Goal: Task Accomplishment & Management: Complete application form

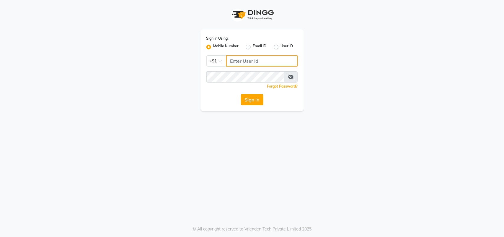
type input "8591746672"
click at [257, 101] on button "Sign In" at bounding box center [252, 99] width 22 height 11
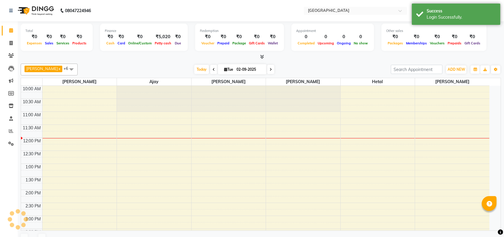
select select "en"
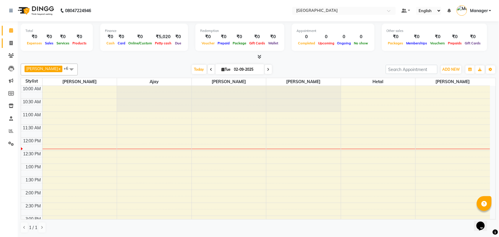
click at [2, 45] on link "Invoice" at bounding box center [9, 43] width 14 height 10
select select "7353"
select select "service"
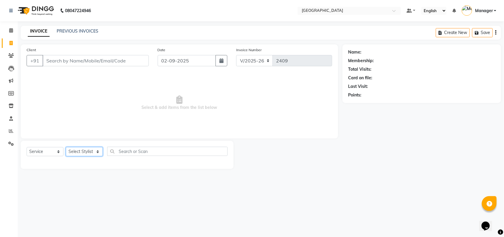
click at [96, 150] on select "Select Stylist [PERSON_NAME] [PERSON_NAME] [PERSON_NAME] [PERSON_NAME] Manager …" at bounding box center [84, 151] width 37 height 9
select select "63647"
click at [66, 147] on select "Select Stylist [PERSON_NAME] [PERSON_NAME] [PERSON_NAME] [PERSON_NAME] Manager …" at bounding box center [84, 151] width 37 height 9
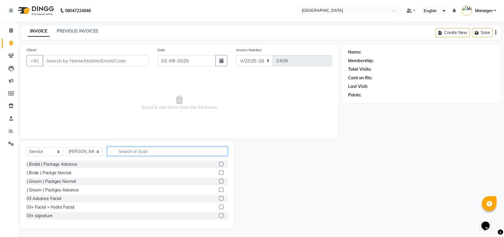
click at [164, 154] on input "text" at bounding box center [167, 151] width 121 height 9
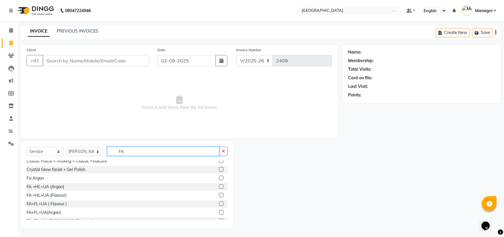
scroll to position [33, 0]
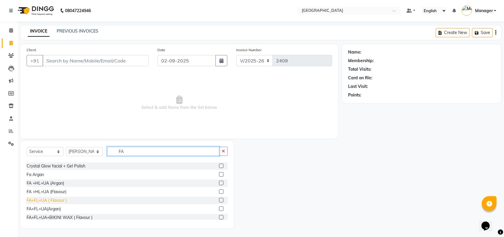
type input "FA"
click at [56, 202] on div "FA+FL+UA ( Flavour )" at bounding box center [47, 200] width 40 height 6
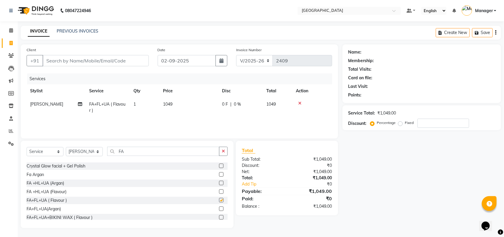
checkbox input "false"
click at [178, 104] on td "1049" at bounding box center [189, 108] width 59 height 20
select select "63647"
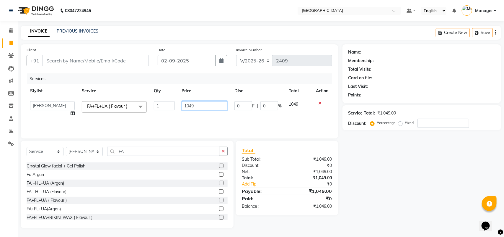
click at [191, 103] on input "1049" at bounding box center [205, 105] width 46 height 9
type input "1050"
click at [318, 195] on div "₹0" at bounding box center [312, 198] width 50 height 7
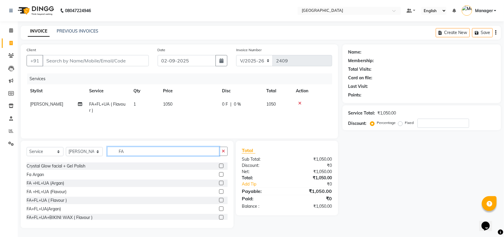
click at [145, 154] on input "FA" at bounding box center [163, 151] width 112 height 9
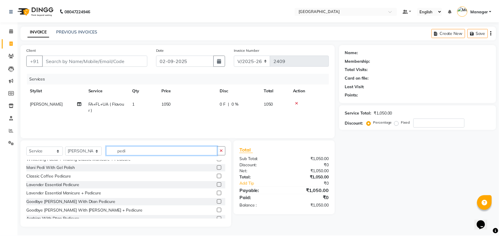
scroll to position [80, 0]
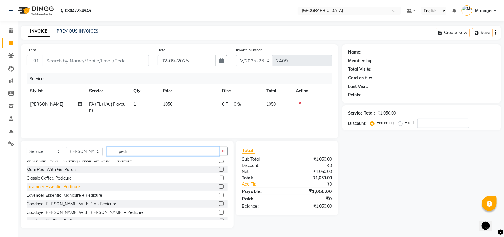
type input "pedi"
click at [66, 185] on div "Lavender Essential Pedicure" at bounding box center [53, 187] width 53 height 6
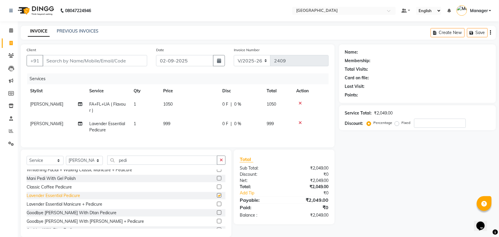
checkbox input "false"
click at [167, 125] on span "999" at bounding box center [166, 123] width 7 height 5
select select "63647"
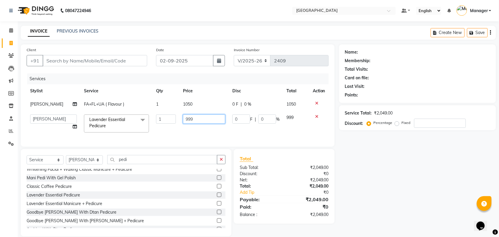
click at [185, 121] on input "999" at bounding box center [204, 118] width 42 height 9
type input "1000"
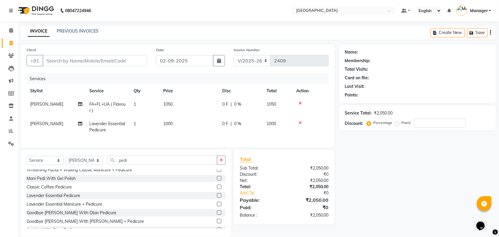
click at [268, 155] on div "Total Sub Total: ₹2,050.00 Discount: ₹0 Net: ₹2,050.00 Total: ₹2,050.00 Add Tip…" at bounding box center [284, 187] width 101 height 74
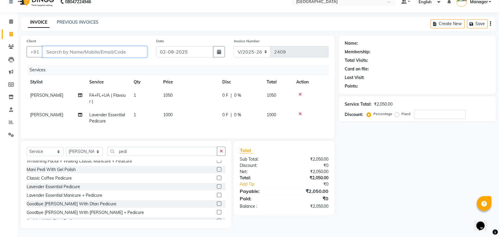
click at [97, 46] on input "Client" at bounding box center [95, 51] width 105 height 11
type input "b"
type input "0"
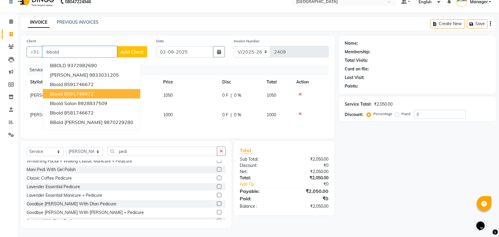
click at [95, 89] on button "bbold 8591749972" at bounding box center [92, 93] width 98 height 9
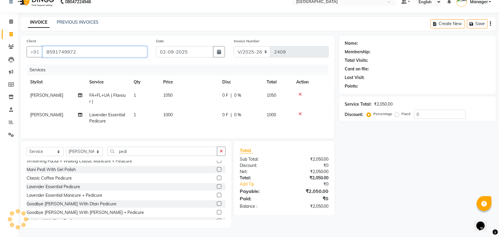
type input "8591749972"
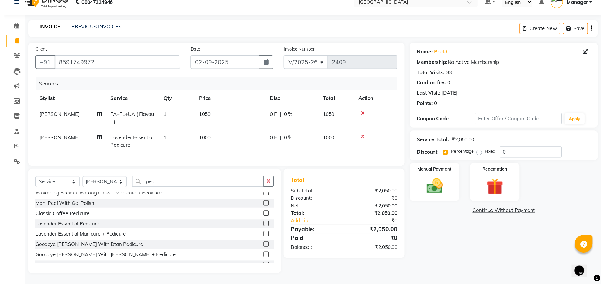
scroll to position [0, 0]
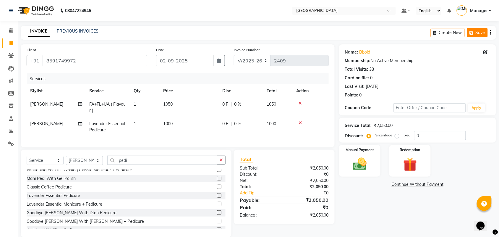
click at [470, 31] on icon "button" at bounding box center [473, 33] width 6 height 4
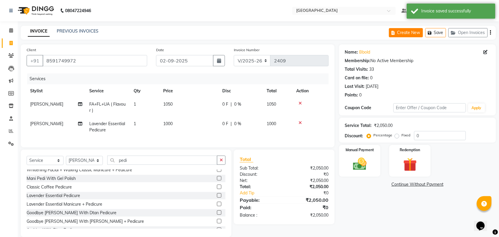
click at [406, 36] on button "Create New" at bounding box center [406, 32] width 34 height 9
select select "7353"
select select "service"
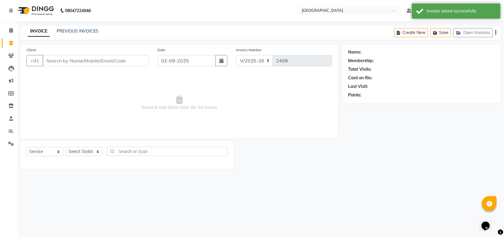
click at [107, 61] on input "Client" at bounding box center [96, 60] width 106 height 11
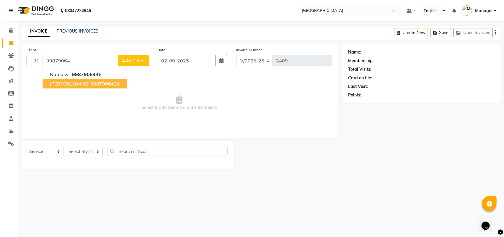
click at [75, 85] on span "[PERSON_NAME]" at bounding box center [69, 84] width 38 height 6
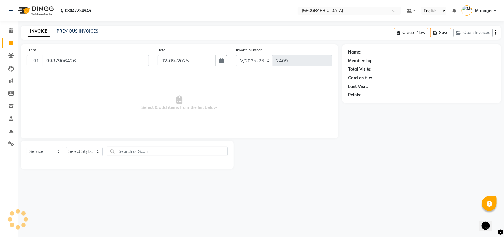
type input "9987906426"
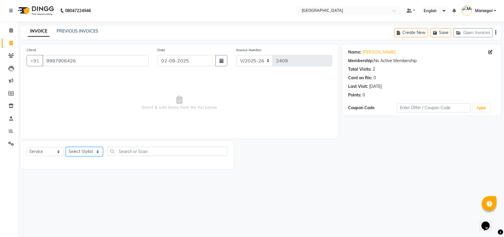
click at [89, 151] on select "Select Stylist [PERSON_NAME] [PERSON_NAME] [PERSON_NAME] [PERSON_NAME] Manager …" at bounding box center [84, 151] width 37 height 9
select select "63645"
click at [66, 147] on select "Select Stylist [PERSON_NAME] [PERSON_NAME] [PERSON_NAME] [PERSON_NAME] Manager …" at bounding box center [84, 151] width 37 height 9
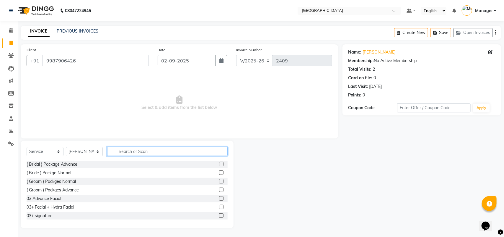
click at [135, 147] on input "text" at bounding box center [167, 151] width 121 height 9
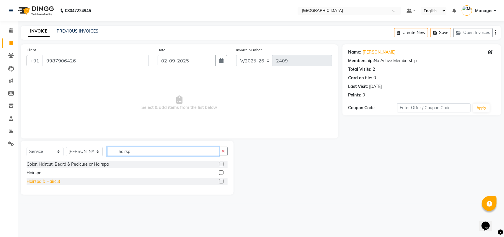
type input "hairsp"
click at [44, 178] on div "Hairspa & Haircut" at bounding box center [44, 181] width 34 height 6
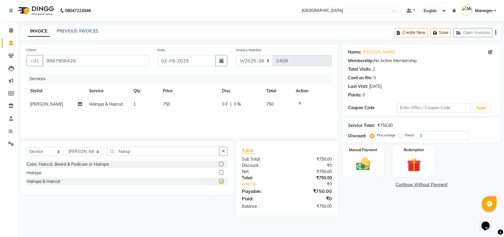
checkbox input "false"
click at [191, 110] on td "750" at bounding box center [189, 104] width 59 height 13
select select "63645"
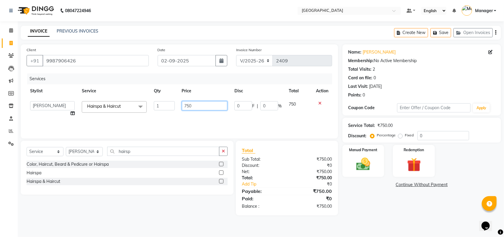
click at [197, 105] on input "750" at bounding box center [205, 105] width 46 height 9
type input "7"
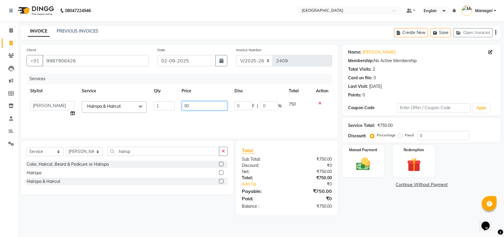
type input "900"
click at [268, 151] on div "Total" at bounding box center [287, 150] width 90 height 7
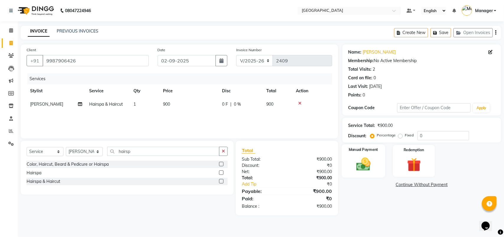
click at [383, 154] on div "Manual Payment" at bounding box center [364, 160] width 44 height 33
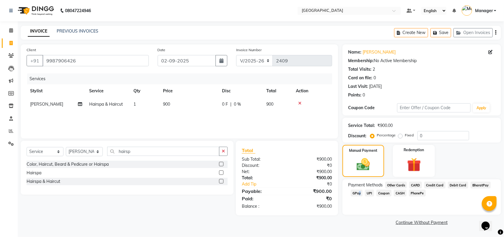
click at [358, 191] on span "GPay" at bounding box center [357, 192] width 12 height 7
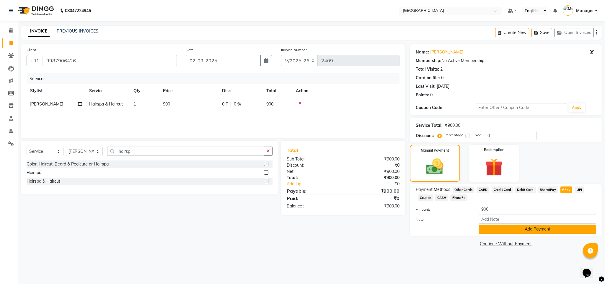
click at [504, 233] on button "Add Payment" at bounding box center [538, 229] width 118 height 9
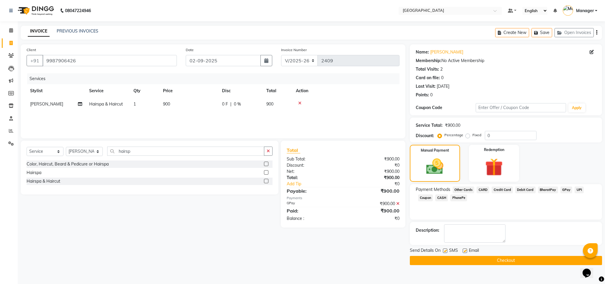
click at [490, 236] on button "Checkout" at bounding box center [506, 260] width 192 height 9
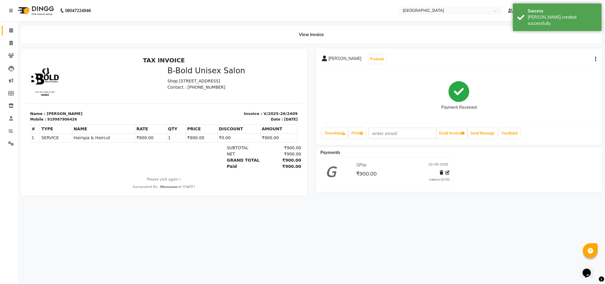
click at [13, 26] on link "Calendar" at bounding box center [9, 31] width 14 height 10
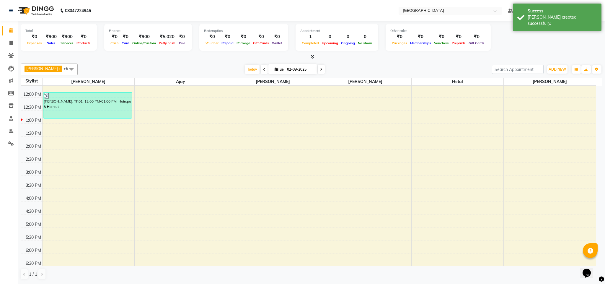
scroll to position [67, 0]
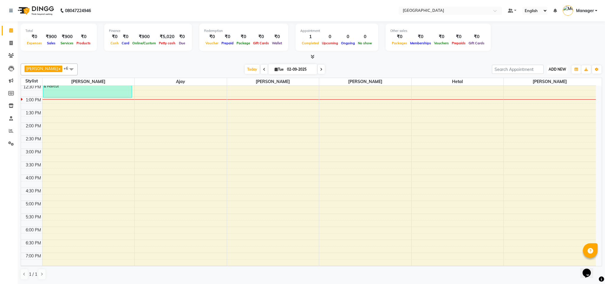
click at [504, 72] on span "ADD NEW" at bounding box center [557, 69] width 17 height 4
click at [504, 84] on button "Add Appointment" at bounding box center [544, 81] width 47 height 8
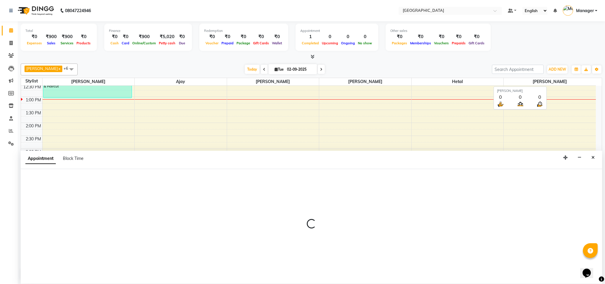
select select "660"
select select "tentative"
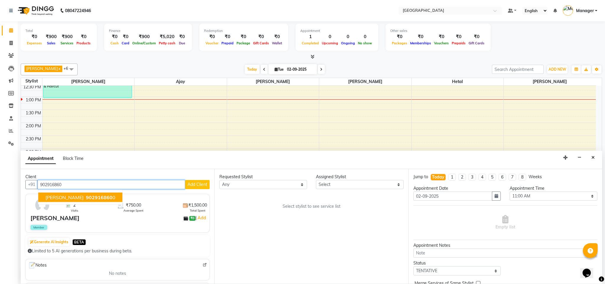
type input "902916860"
click at [243, 186] on select "Any [PERSON_NAME] [PERSON_NAME] [PERSON_NAME] [PERSON_NAME] [PERSON_NAME] [PERS…" at bounding box center [264, 184] width 88 height 9
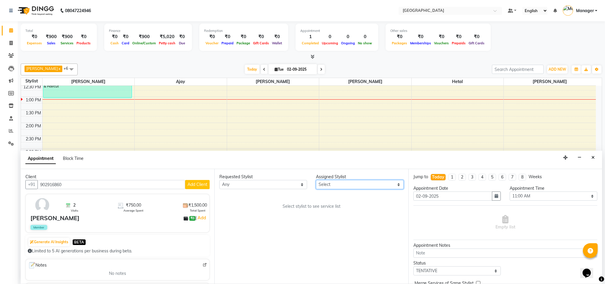
click at [323, 188] on select "Select [PERSON_NAME] [PERSON_NAME] [PERSON_NAME] [PERSON_NAME] [PERSON_NAME] [P…" at bounding box center [360, 184] width 88 height 9
select select "68994"
click at [316, 181] on select "Select [PERSON_NAME] [PERSON_NAME] [PERSON_NAME] [PERSON_NAME] [PERSON_NAME] [P…" at bounding box center [360, 184] width 88 height 9
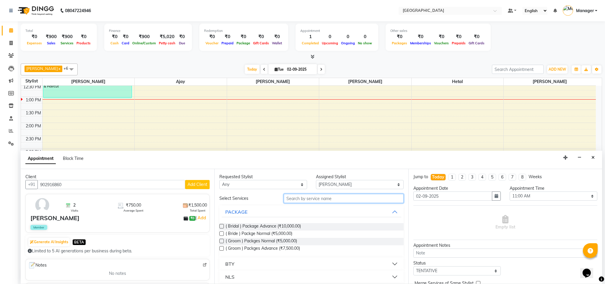
click at [305, 202] on input "text" at bounding box center [344, 198] width 120 height 9
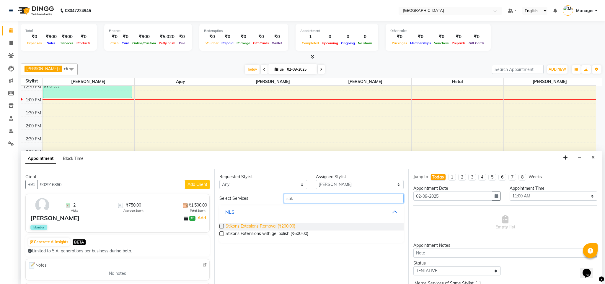
type input "stik"
click at [268, 228] on span "Stikons Extesions Removal (₹200.00)" at bounding box center [261, 226] width 70 height 7
checkbox input "false"
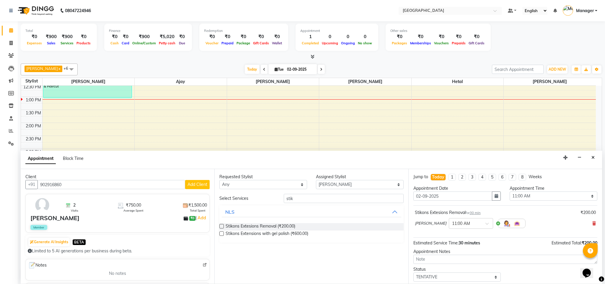
click at [504, 202] on div "Appointment Time Select 11:00 AM 11:15 AM 11:30 AM 11:45 AM 12:00 PM 12:15 PM 1…" at bounding box center [554, 195] width 97 height 20
click at [504, 199] on select "Select 11:00 AM 11:15 AM 11:30 AM 11:45 AM 12:00 PM 12:15 PM 12:30 PM 12:45 PM …" at bounding box center [554, 195] width 88 height 9
select select "990"
click at [504, 192] on select "Select 11:00 AM 11:15 AM 11:30 AM 11:45 AM 12:00 PM 12:15 PM 12:30 PM 12:45 PM …" at bounding box center [554, 195] width 88 height 9
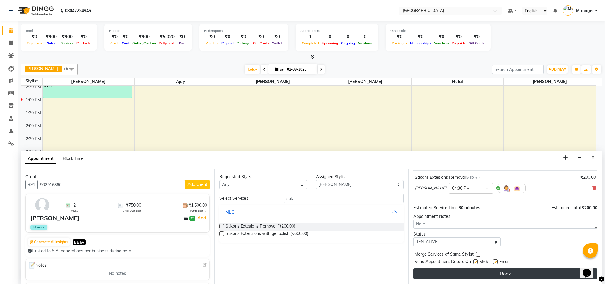
click at [504, 236] on button "Book" at bounding box center [506, 273] width 184 height 11
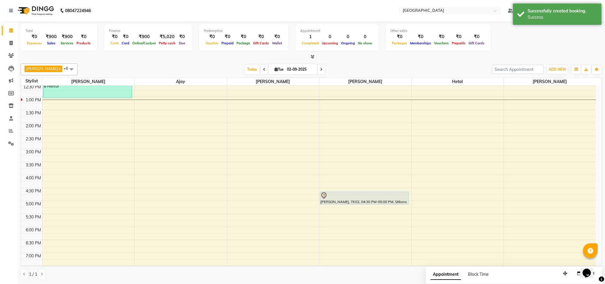
click at [504, 52] on div "Total ₹0 Expenses ₹900 Sales ₹900 Services ₹0 Products Finance ₹0 Cash ₹0 Card …" at bounding box center [312, 38] width 582 height 29
click at [314, 58] on icon at bounding box center [313, 56] width 4 height 4
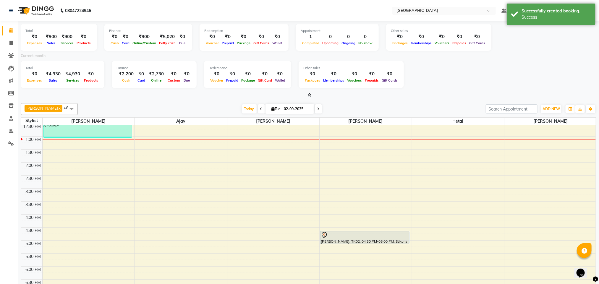
click at [309, 95] on icon at bounding box center [310, 95] width 4 height 4
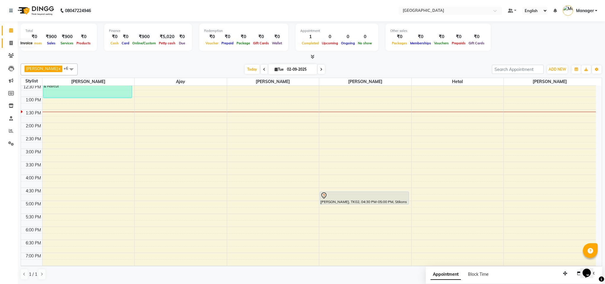
click at [12, 42] on icon at bounding box center [10, 43] width 3 height 4
select select "service"
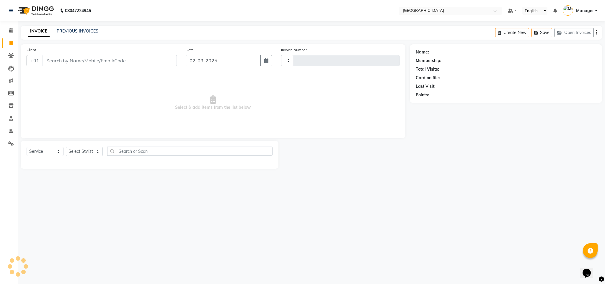
type input "2410"
select select "7353"
click at [118, 59] on input "Client" at bounding box center [110, 60] width 134 height 11
type input "9821347447"
click at [159, 59] on span "Add Client" at bounding box center [161, 61] width 23 height 6
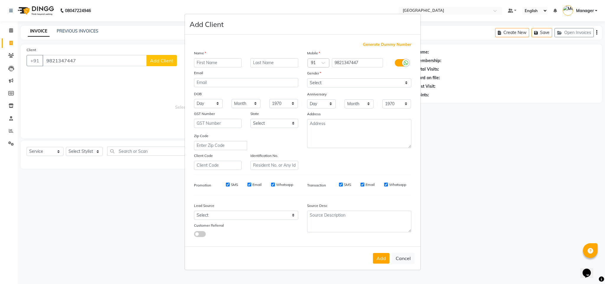
click at [215, 65] on input "text" at bounding box center [218, 62] width 48 height 9
type input "[PERSON_NAME]"
click at [320, 81] on select "Select [DEMOGRAPHIC_DATA] [DEMOGRAPHIC_DATA] Other Prefer Not To Say" at bounding box center [359, 82] width 104 height 9
select select "[DEMOGRAPHIC_DATA]"
click at [307, 79] on select "Select [DEMOGRAPHIC_DATA] [DEMOGRAPHIC_DATA] Other Prefer Not To Say" at bounding box center [359, 82] width 104 height 9
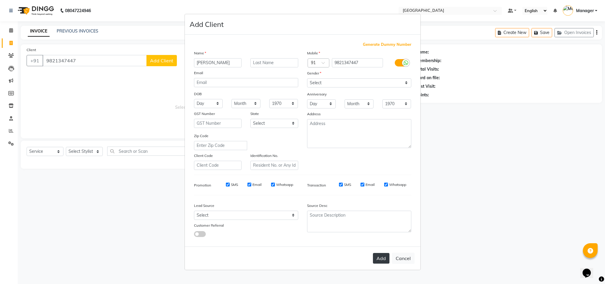
click at [381, 236] on button "Add" at bounding box center [381, 258] width 17 height 11
select select
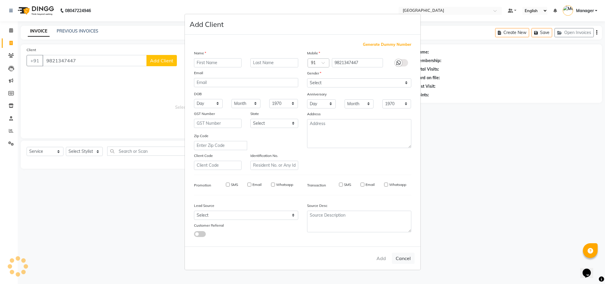
select select
checkbox input "false"
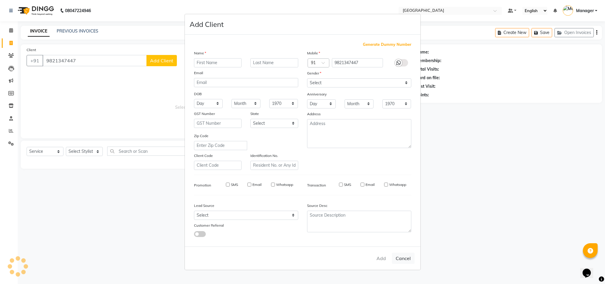
checkbox input "false"
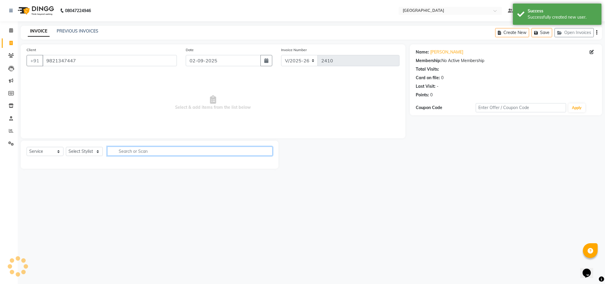
click at [139, 150] on input "text" at bounding box center [189, 151] width 165 height 9
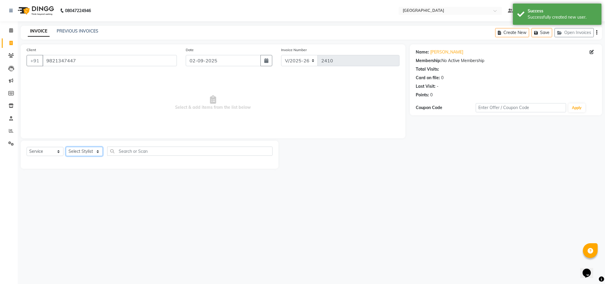
click at [82, 150] on select "Select Stylist [PERSON_NAME] [PERSON_NAME] [PERSON_NAME] [PERSON_NAME] Manager …" at bounding box center [84, 151] width 37 height 9
select select "63647"
click at [66, 147] on select "Select Stylist [PERSON_NAME] [PERSON_NAME] [PERSON_NAME] [PERSON_NAME] Manager …" at bounding box center [84, 151] width 37 height 9
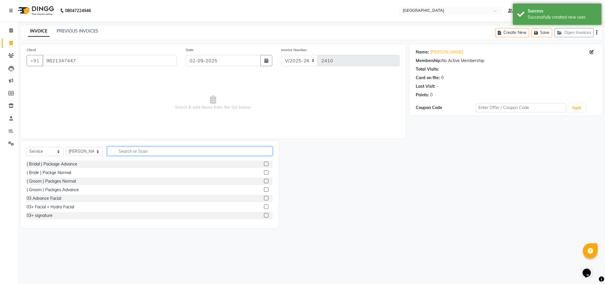
click at [131, 151] on input "text" at bounding box center [189, 151] width 165 height 9
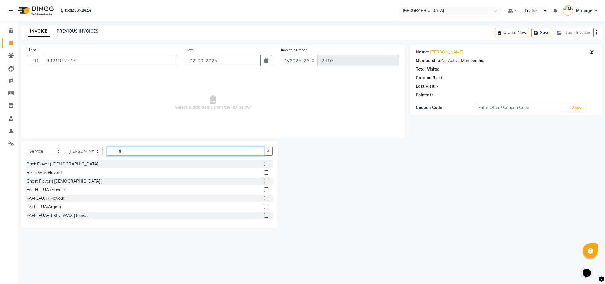
type input "fl"
click at [264, 198] on label at bounding box center [266, 198] width 4 height 4
click at [264, 198] on input "checkbox" at bounding box center [266, 199] width 4 height 4
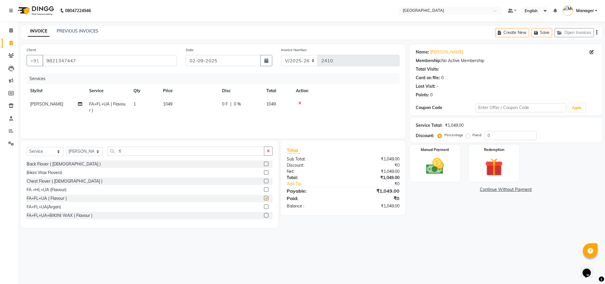
checkbox input "false"
click at [172, 103] on span "1049" at bounding box center [167, 103] width 9 height 5
select select "63647"
click at [205, 105] on input "1049" at bounding box center [217, 105] width 52 height 9
type input "1050"
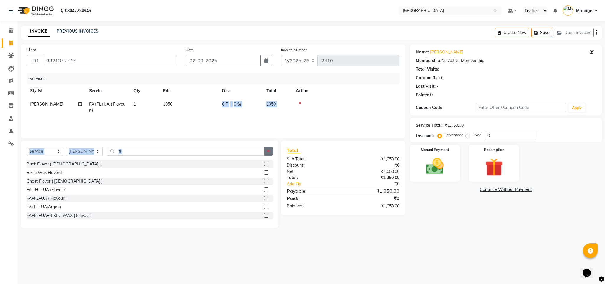
drag, startPoint x: 213, startPoint y: 116, endPoint x: 270, endPoint y: 151, distance: 66.9
click at [270, 151] on div "Client [PHONE_NUMBER] Date [DATE] Invoice Number V/2025 V/[PHONE_NUMBER] Servic…" at bounding box center [213, 136] width 394 height 184
click at [270, 151] on button "button" at bounding box center [268, 151] width 9 height 9
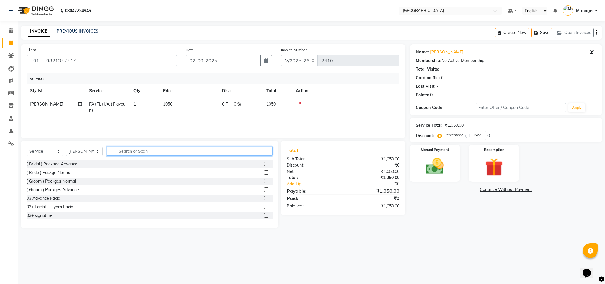
click at [182, 153] on input "text" at bounding box center [189, 151] width 165 height 9
type input "lav"
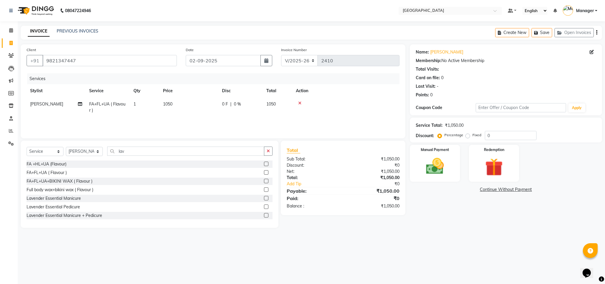
click at [264, 205] on label at bounding box center [266, 206] width 4 height 4
click at [264, 205] on input "checkbox" at bounding box center [266, 207] width 4 height 4
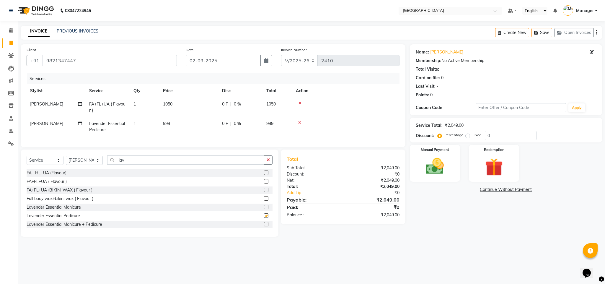
checkbox input "false"
click at [172, 123] on td "999" at bounding box center [189, 127] width 59 height 20
select select "63647"
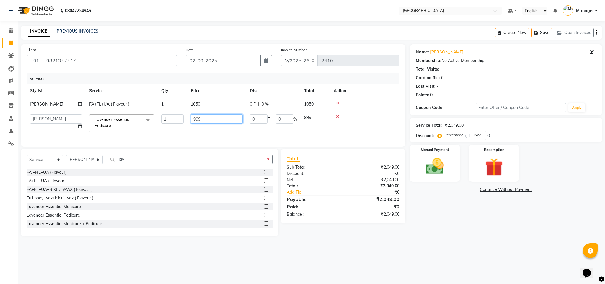
click at [202, 120] on input "999" at bounding box center [217, 118] width 52 height 9
type input "9"
type input "1000"
click at [210, 126] on td "1000" at bounding box center [216, 123] width 59 height 25
select select "63647"
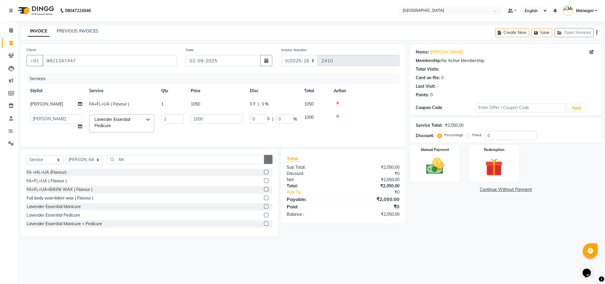
click at [269, 161] on icon "button" at bounding box center [268, 159] width 3 height 4
click at [202, 164] on input "text" at bounding box center [189, 159] width 165 height 9
type input "gel"
click at [264, 174] on label at bounding box center [266, 172] width 4 height 4
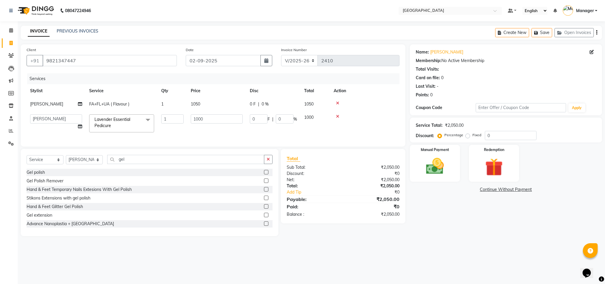
click at [264, 174] on input "checkbox" at bounding box center [266, 173] width 4 height 4
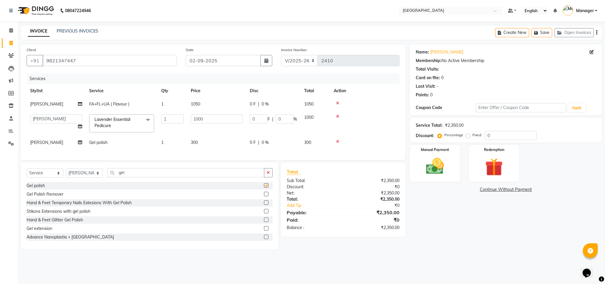
checkbox input "false"
click at [268, 177] on button "button" at bounding box center [268, 172] width 9 height 9
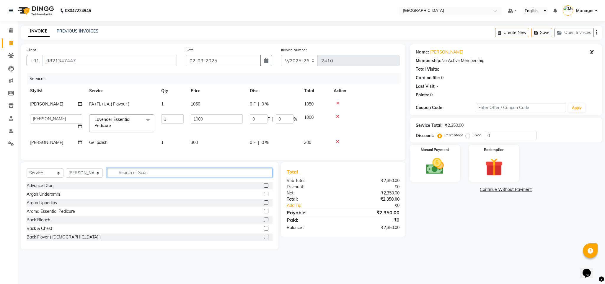
click at [221, 176] on input "text" at bounding box center [189, 172] width 165 height 9
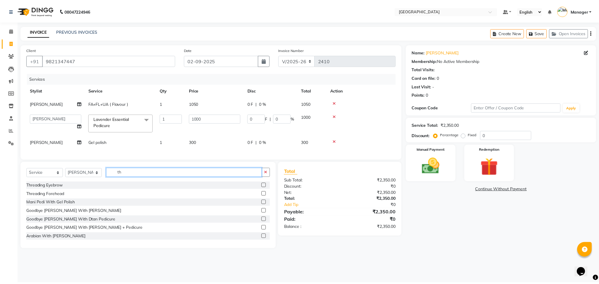
scroll to position [0, 0]
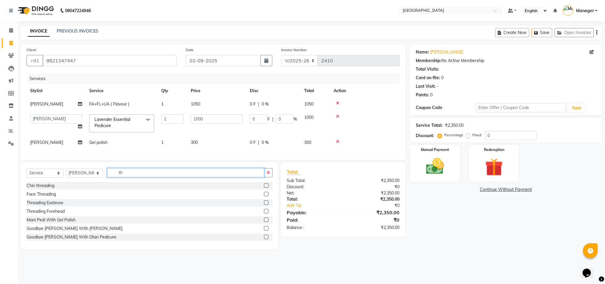
type input "th"
click at [264, 205] on label at bounding box center [266, 202] width 4 height 4
click at [264, 205] on input "checkbox" at bounding box center [266, 203] width 4 height 4
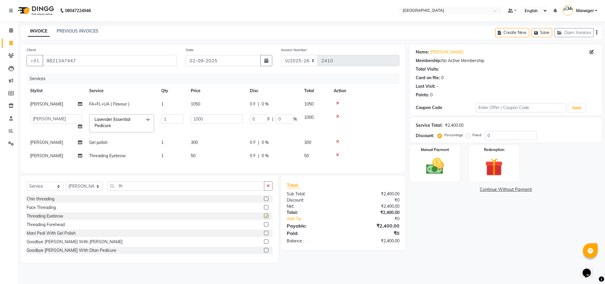
checkbox input "false"
click at [270, 191] on button "button" at bounding box center [268, 185] width 9 height 9
click at [35, 191] on select "Select Service Product Membership Package Voucher Prepaid Gift Card" at bounding box center [45, 186] width 37 height 9
click at [27, 189] on select "Select Service Product Membership Package Voucher Prepaid Gift Card" at bounding box center [45, 186] width 37 height 9
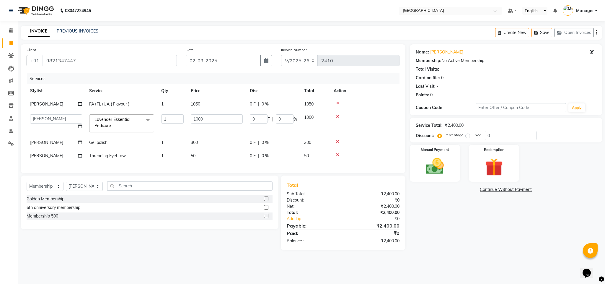
click at [264, 211] on div "6th anniversary membership" at bounding box center [150, 207] width 246 height 7
click at [265, 210] on label at bounding box center [266, 207] width 4 height 4
click at [265, 210] on input "checkbox" at bounding box center [266, 208] width 4 height 4
select select "select"
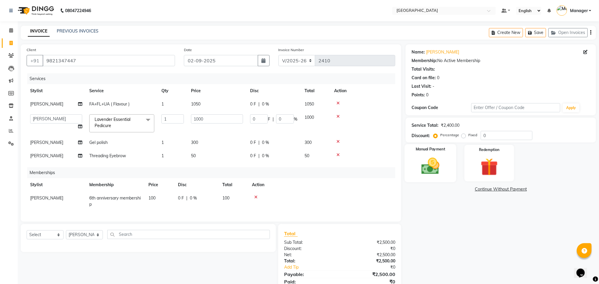
click at [446, 157] on div "Manual Payment" at bounding box center [431, 163] width 52 height 38
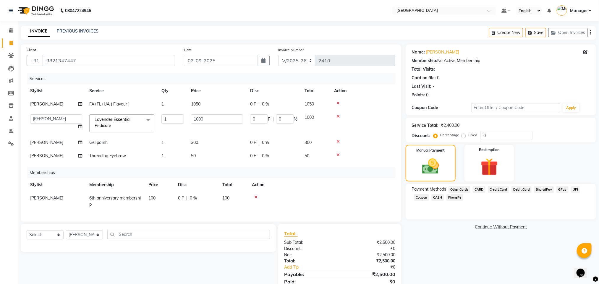
click at [504, 187] on span "GPay" at bounding box center [562, 189] width 12 height 7
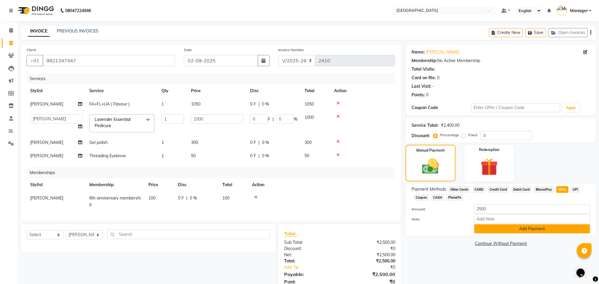
click at [504, 233] on button "Add Payment" at bounding box center [532, 228] width 116 height 9
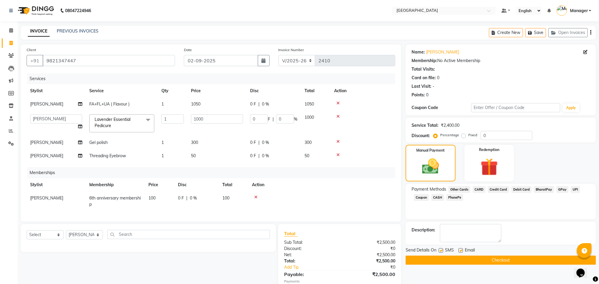
scroll to position [41, 0]
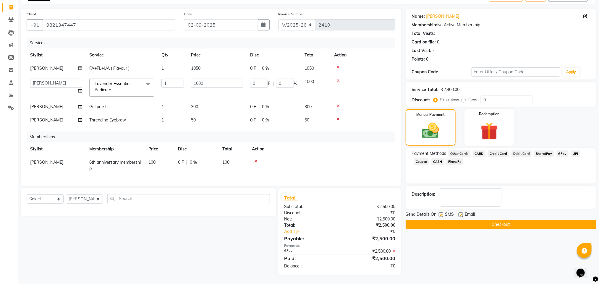
click at [491, 220] on button "Checkout" at bounding box center [500, 224] width 190 height 9
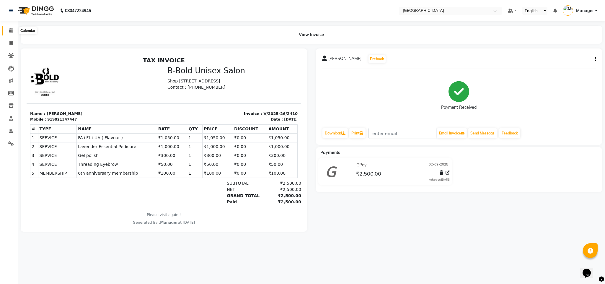
click at [14, 27] on span at bounding box center [11, 30] width 10 height 7
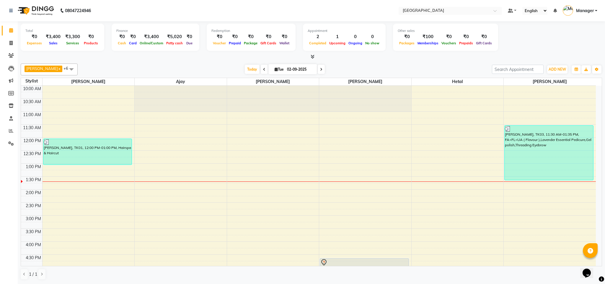
click at [310, 56] on span at bounding box center [312, 57] width 6 height 6
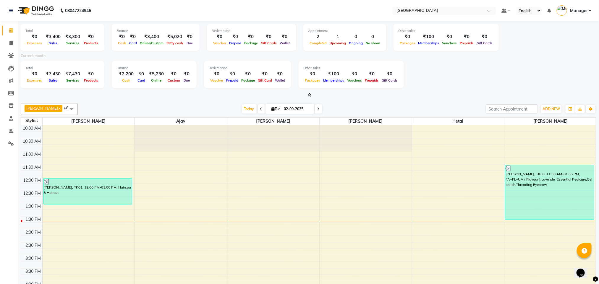
click at [309, 97] on icon at bounding box center [310, 95] width 4 height 4
